Goal: Find specific page/section: Find specific page/section

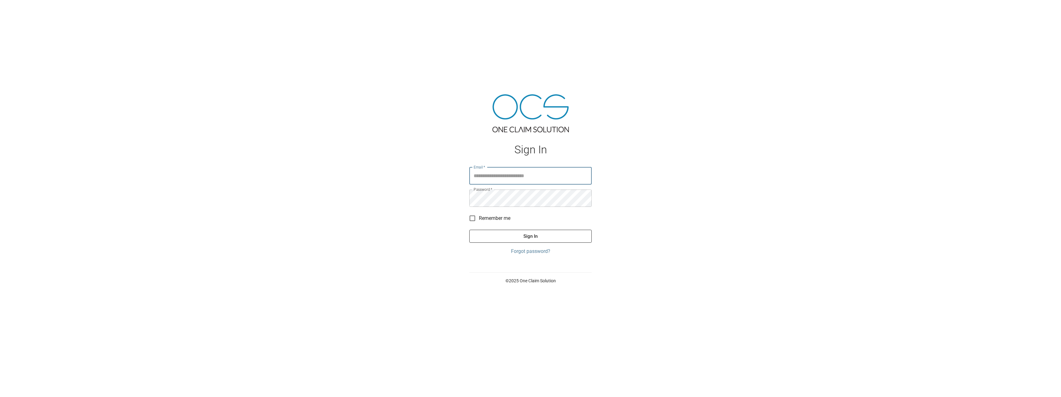
type input "**********"
click at [502, 236] on button "Sign In" at bounding box center [530, 236] width 122 height 13
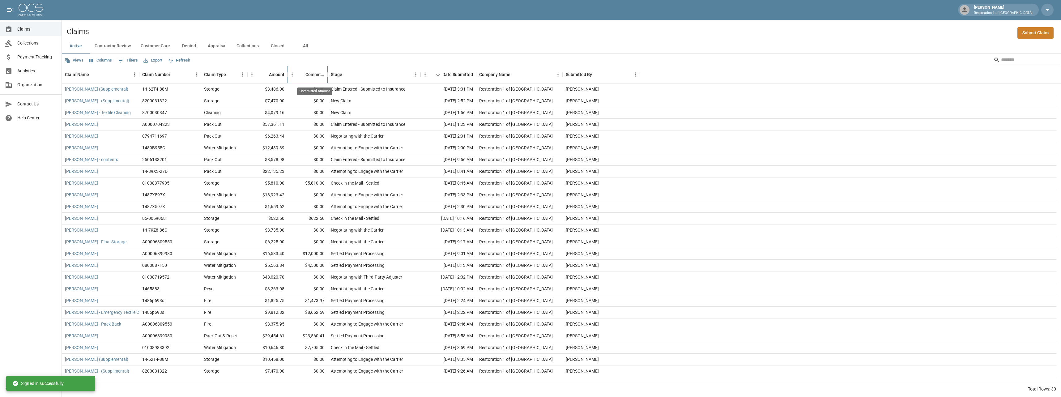
click at [311, 75] on div "Committed Amount" at bounding box center [314, 74] width 19 height 17
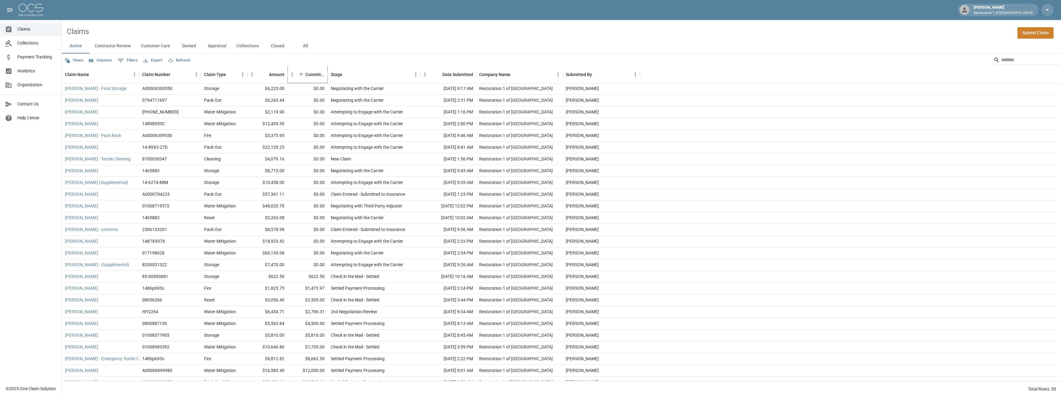
scroll to position [55, 0]
click at [158, 46] on button "Customer Care" at bounding box center [155, 46] width 39 height 15
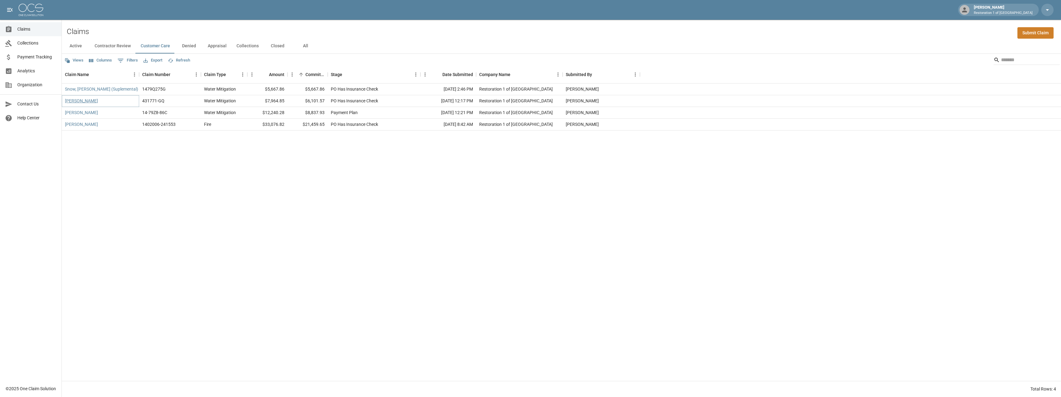
click at [70, 99] on link "[PERSON_NAME]" at bounding box center [81, 101] width 33 height 6
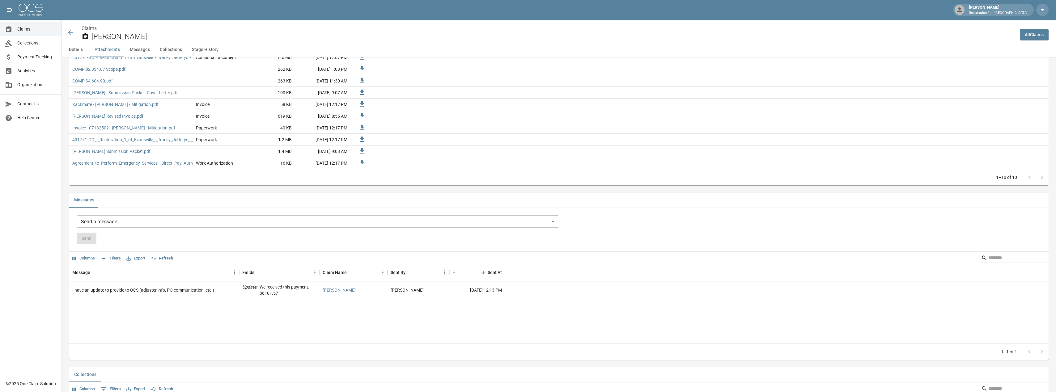
scroll to position [494, 0]
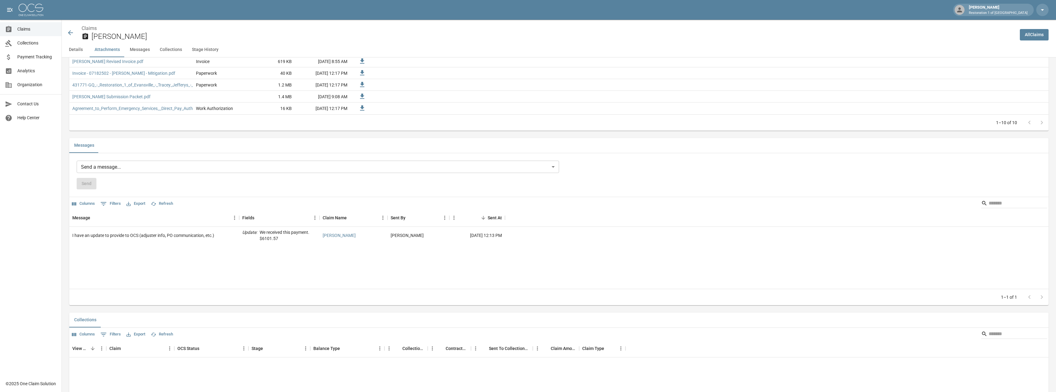
click at [69, 31] on icon at bounding box center [70, 32] width 7 height 7
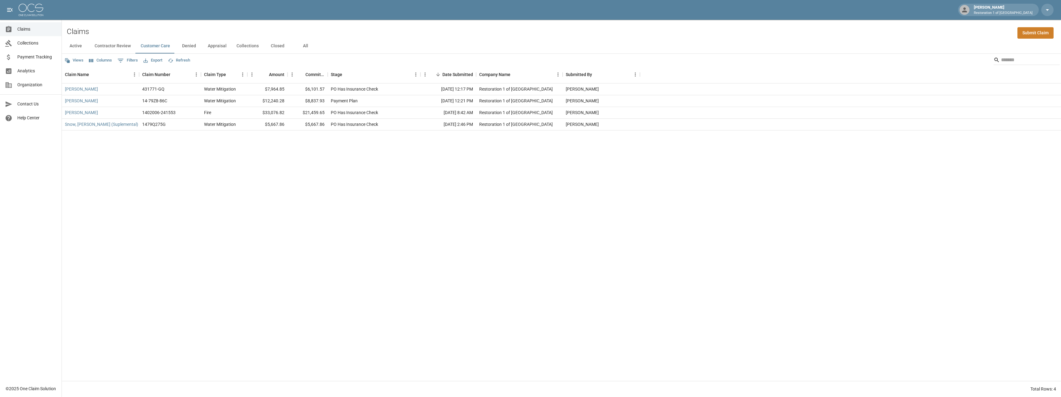
click at [184, 43] on button "Denied" at bounding box center [189, 46] width 28 height 15
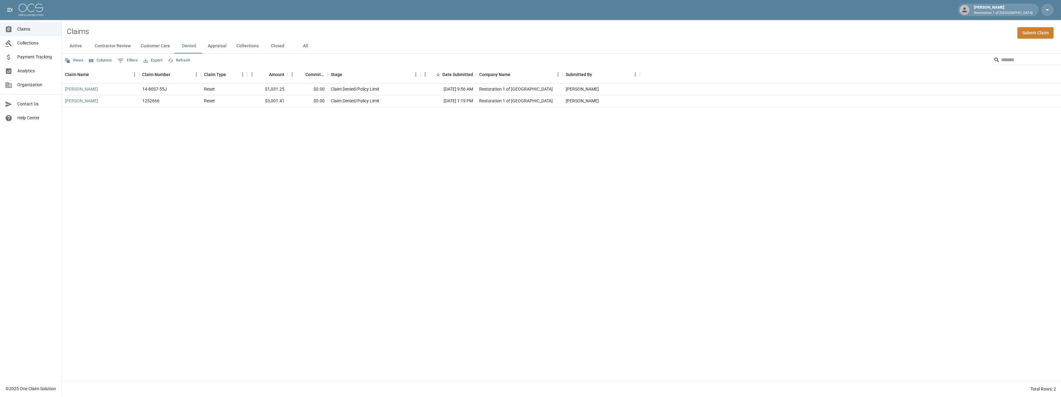
click at [218, 45] on button "Appraisal" at bounding box center [217, 46] width 29 height 15
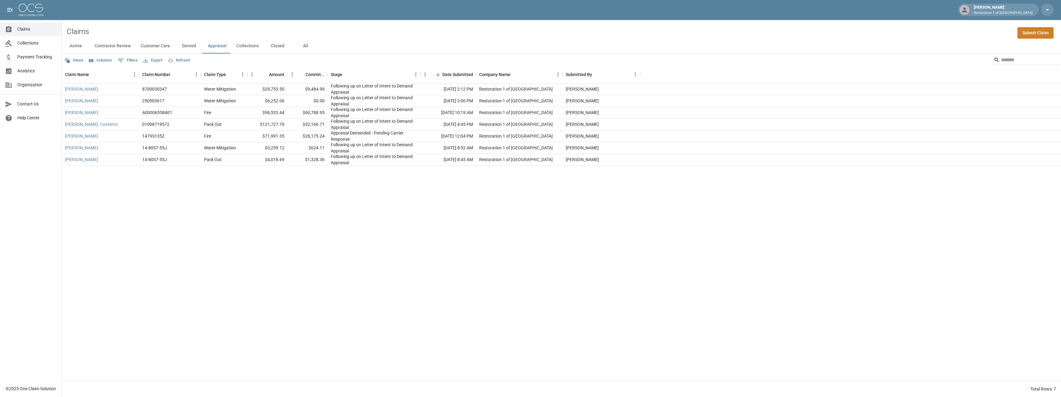
click at [242, 47] on button "Collections" at bounding box center [247, 46] width 32 height 15
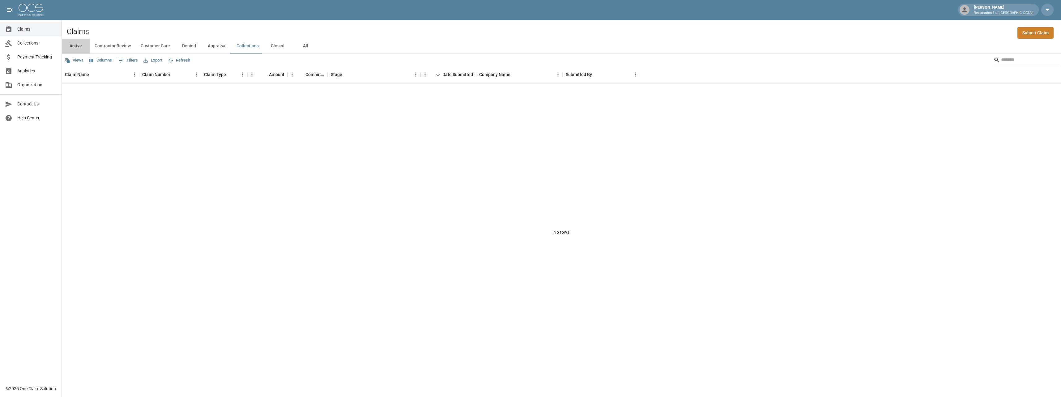
click at [79, 47] on button "Active" at bounding box center [76, 46] width 28 height 15
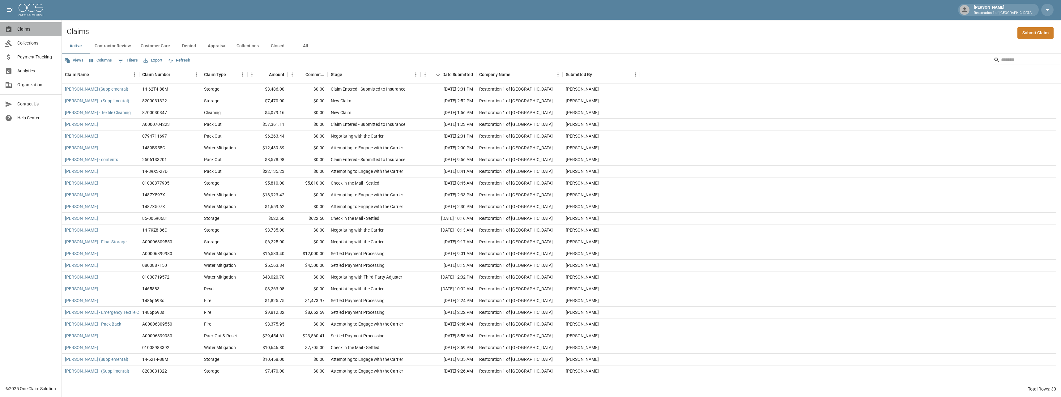
click at [23, 29] on span "Claims" at bounding box center [36, 29] width 39 height 6
